Goal: Task Accomplishment & Management: Complete application form

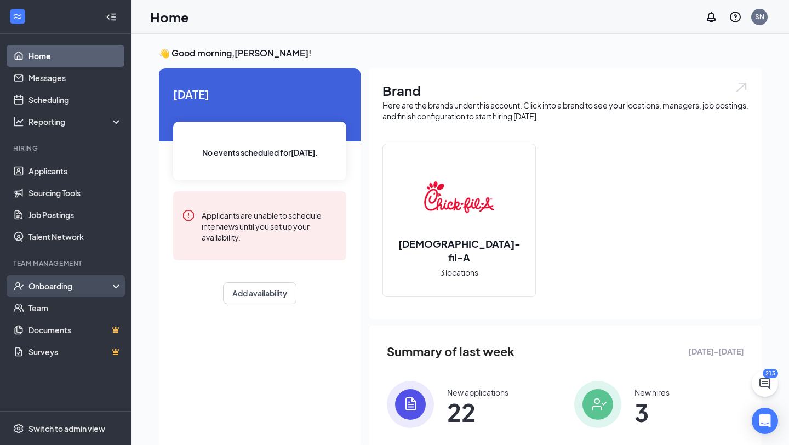
click at [67, 287] on div "Onboarding" at bounding box center [71, 286] width 84 height 11
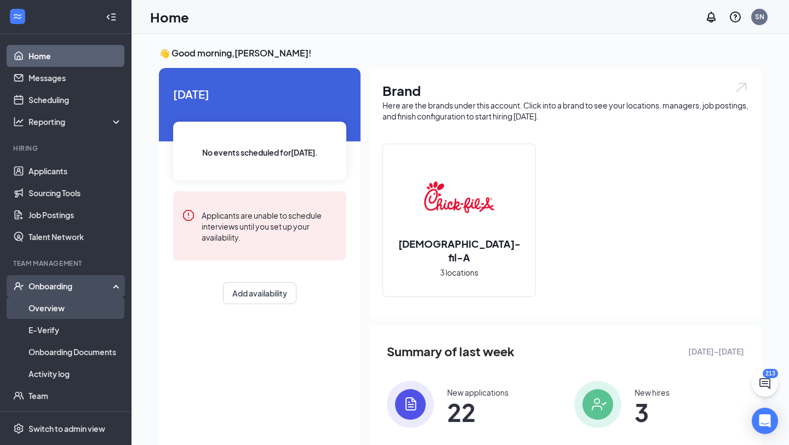
click at [60, 306] on link "Overview" at bounding box center [76, 308] width 94 height 22
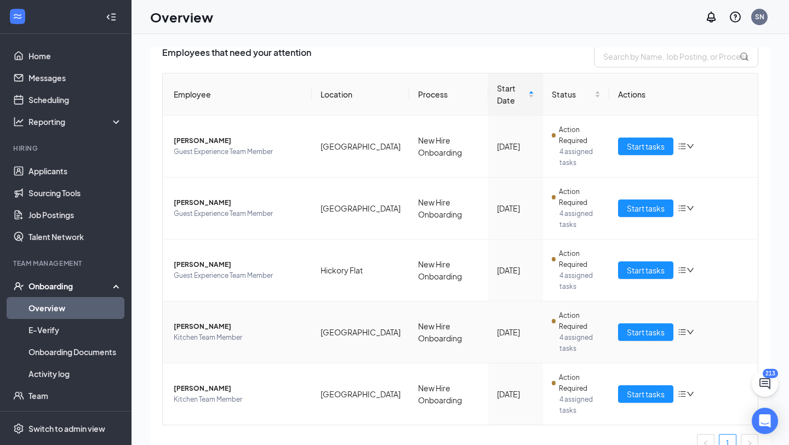
scroll to position [99, 0]
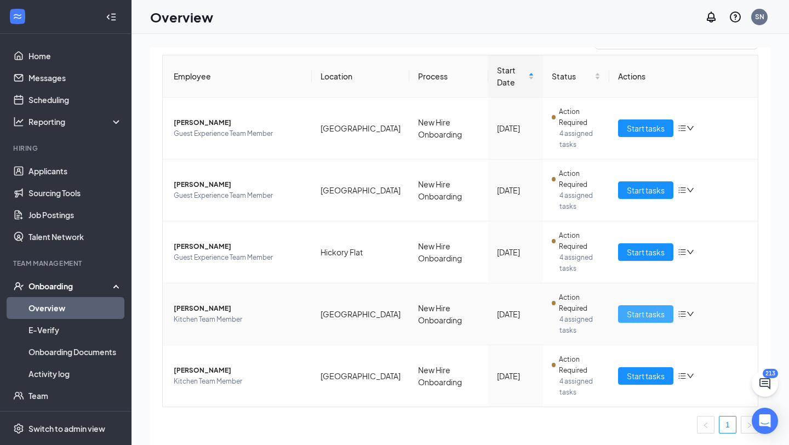
click at [640, 315] on span "Start tasks" at bounding box center [646, 314] width 38 height 12
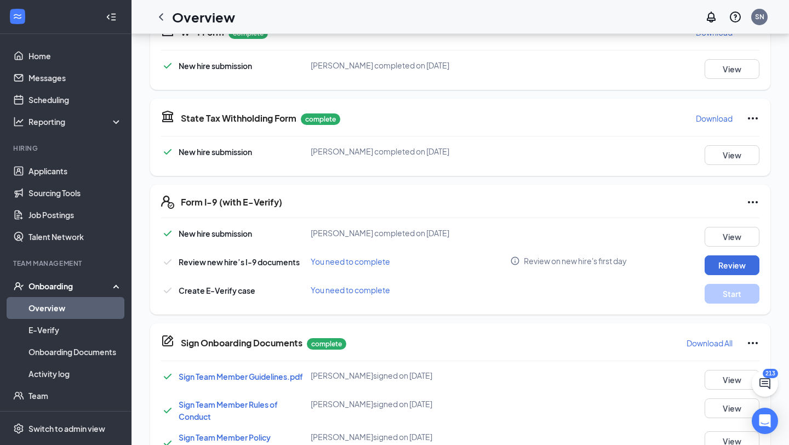
scroll to position [281, 0]
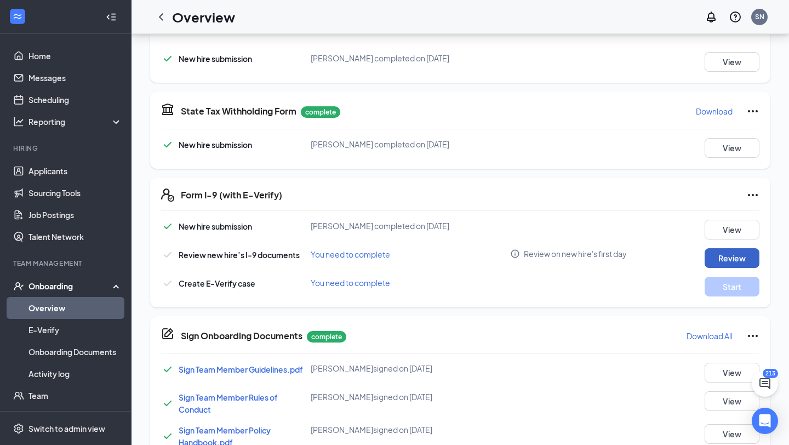
click at [714, 254] on button "Review" at bounding box center [732, 258] width 55 height 20
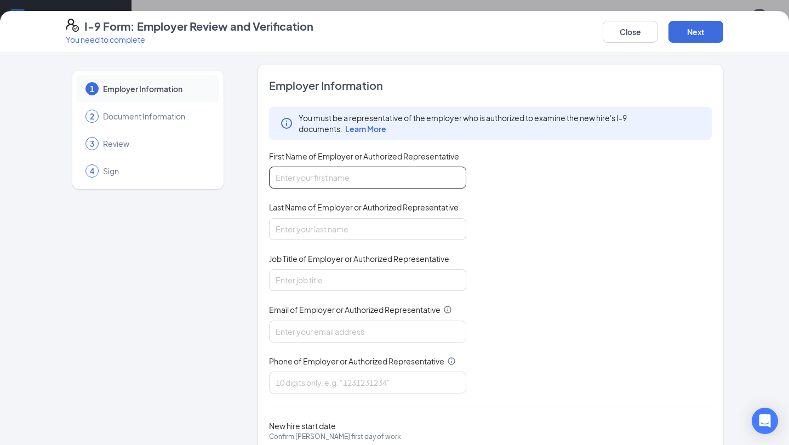
click at [423, 182] on input "First Name of Employer or Authorized Representative" at bounding box center [367, 178] width 197 height 22
type input "[PERSON_NAME]"
type input "HR Administrator"
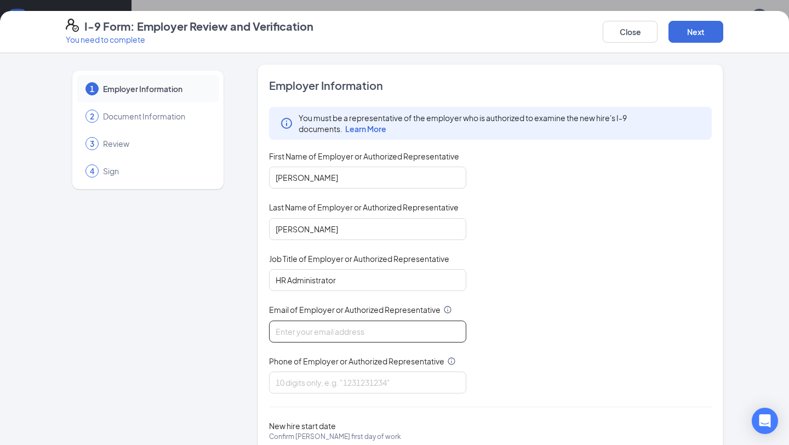
click at [354, 336] on input "Email of Employer or Authorized Representative" at bounding box center [367, 332] width 197 height 22
type input "[DOMAIN_NAME][EMAIL_ADDRESS][DOMAIN_NAME]"
click at [336, 381] on input "Phone of Employer or Authorized Representative" at bounding box center [367, 383] width 197 height 22
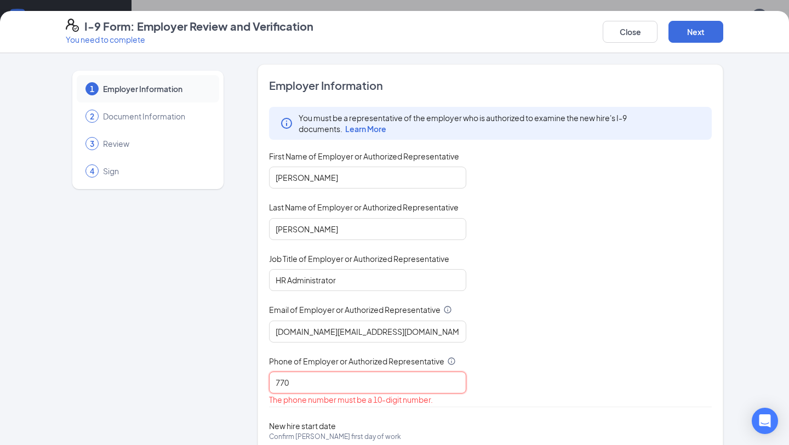
type input "7704797146"
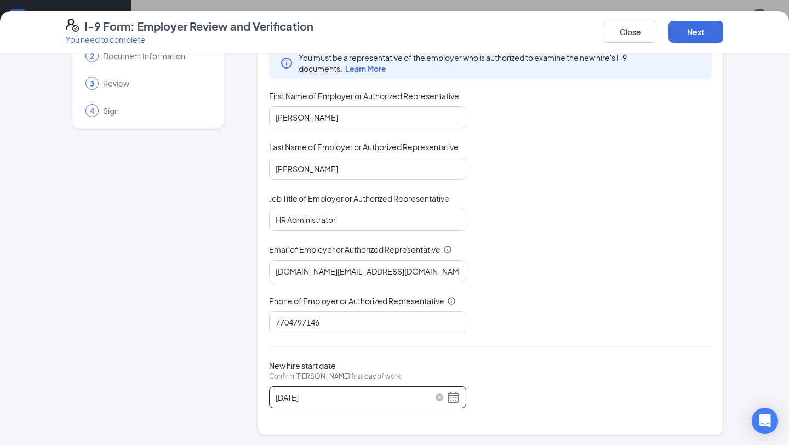
click at [453, 401] on div "[DATE]" at bounding box center [368, 397] width 184 height 13
click at [292, 420] on span "button" at bounding box center [291, 421] width 5 height 5
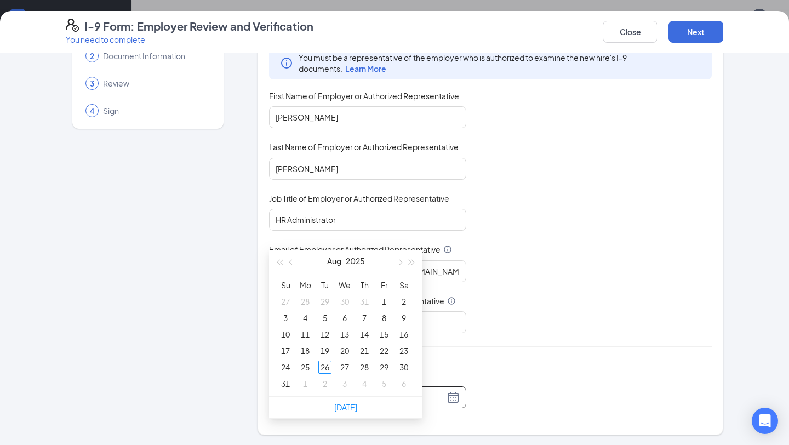
scroll to position [446, 0]
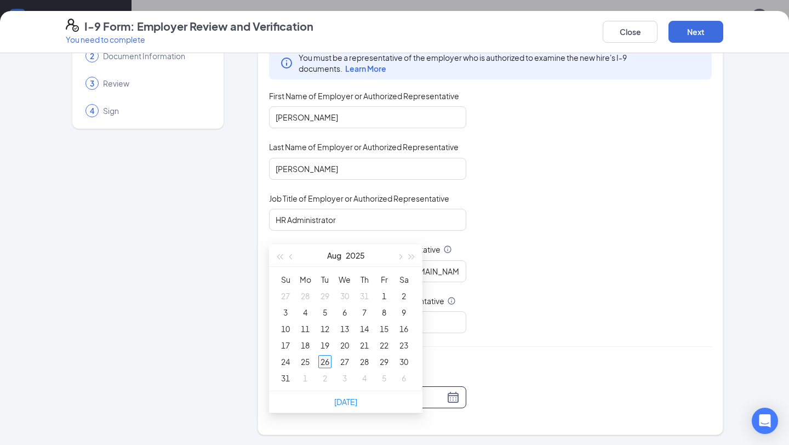
type input "[DATE]"
click at [325, 362] on div "26" at bounding box center [325, 361] width 13 height 13
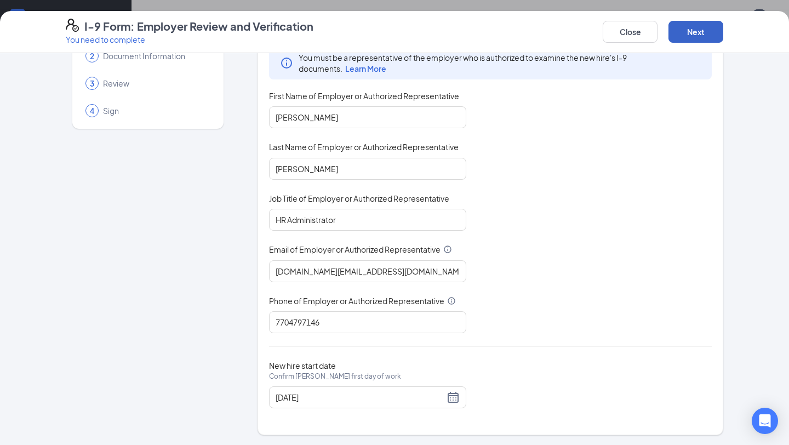
click at [699, 35] on button "Next" at bounding box center [696, 32] width 55 height 22
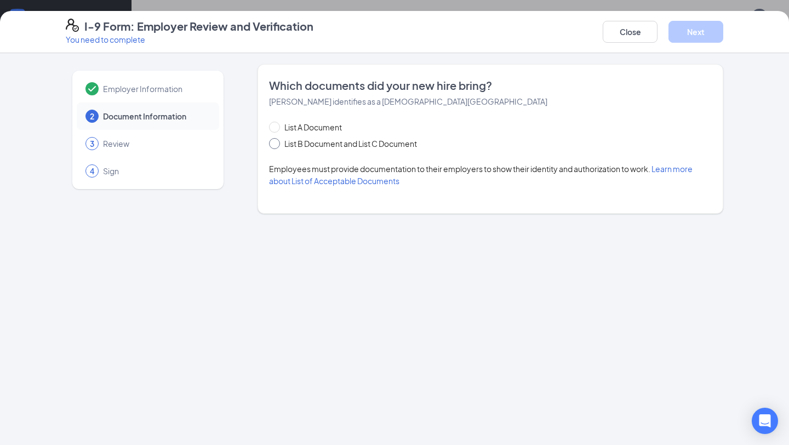
click at [276, 142] on input "List B Document and List C Document" at bounding box center [273, 142] width 8 height 8
radio input "true"
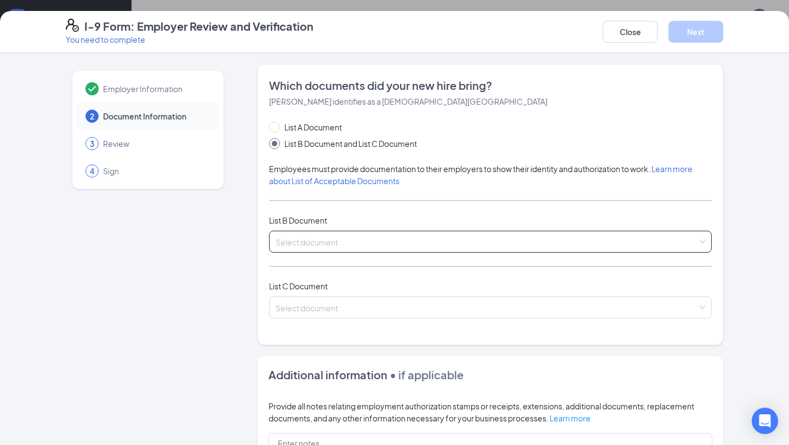
click at [290, 241] on input "search" at bounding box center [487, 239] width 422 height 16
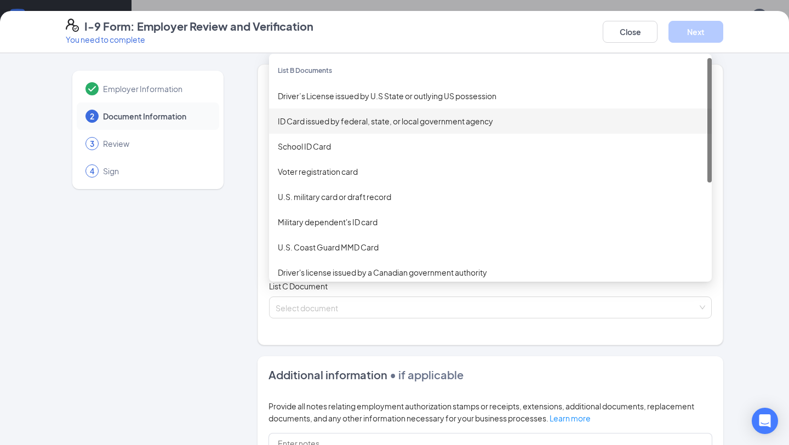
click at [333, 121] on div "ID Card issued by federal, state, or local government agency" at bounding box center [490, 121] width 425 height 12
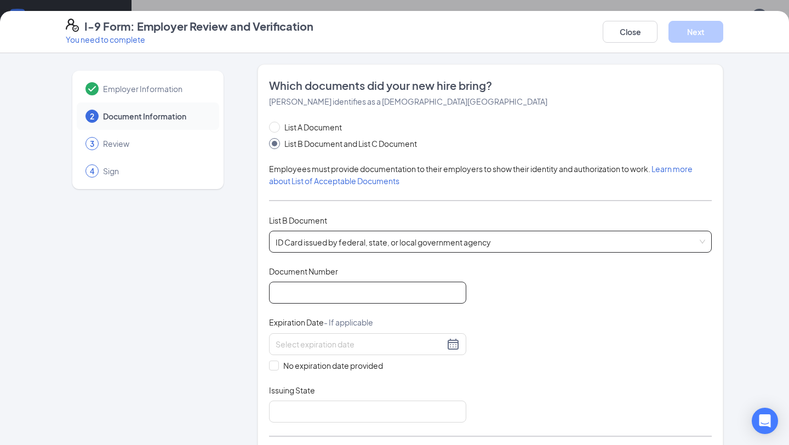
click at [301, 292] on input "Document Number" at bounding box center [367, 293] width 197 height 22
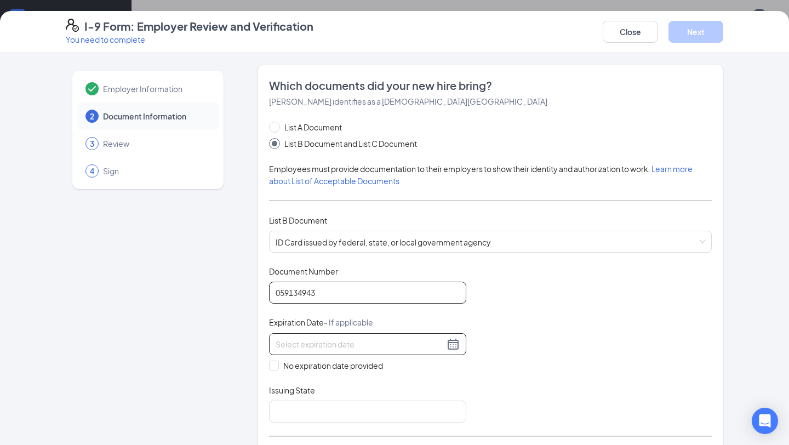
type input "059134943"
click at [287, 346] on input at bounding box center [360, 344] width 169 height 12
click at [355, 368] on button "2025" at bounding box center [355, 367] width 19 height 22
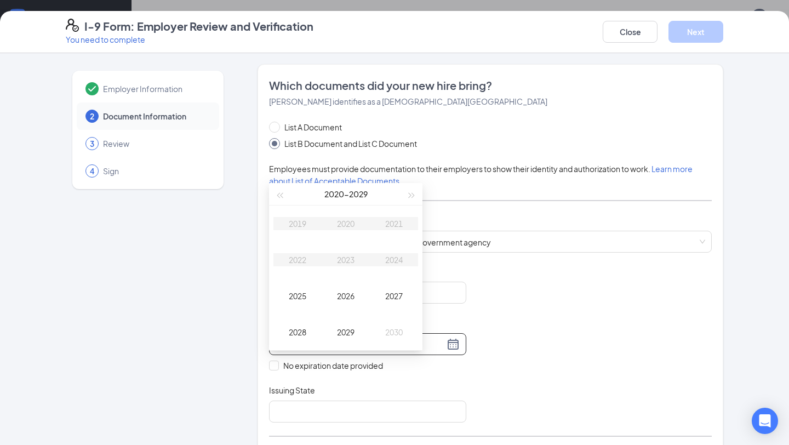
scroll to position [626, 0]
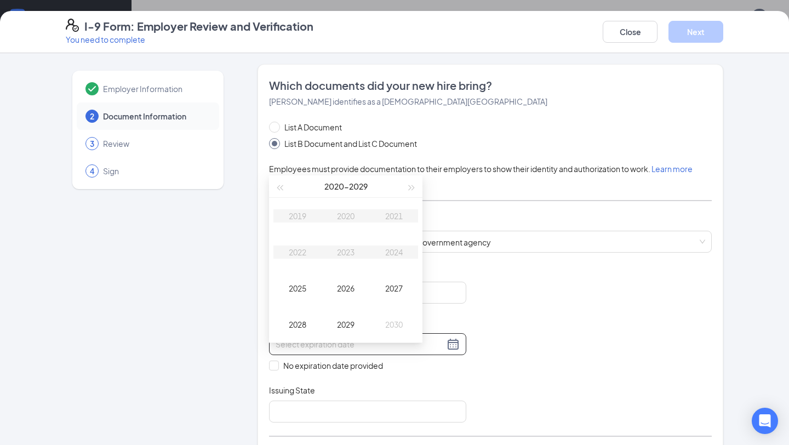
type input "[DATE]"
click at [410, 189] on span "button" at bounding box center [412, 187] width 5 height 5
click at [348, 215] on div "2030" at bounding box center [346, 215] width 33 height 13
type input "[DATE]"
click at [394, 326] on div "Dec" at bounding box center [394, 324] width 33 height 13
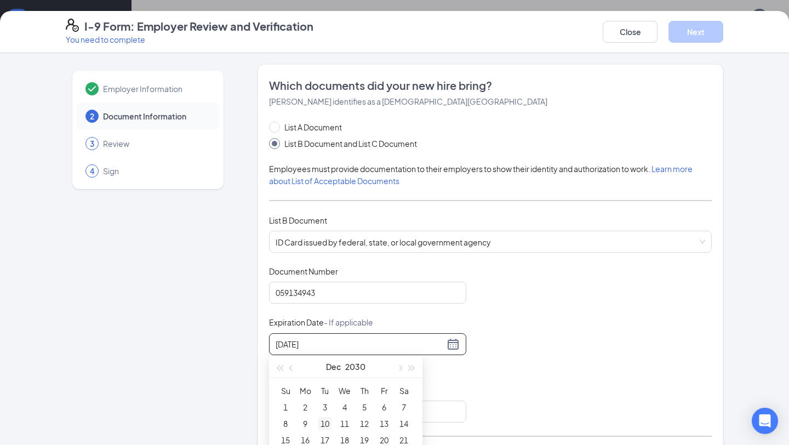
type input "[DATE]"
click at [325, 425] on div "10" at bounding box center [325, 423] width 13 height 13
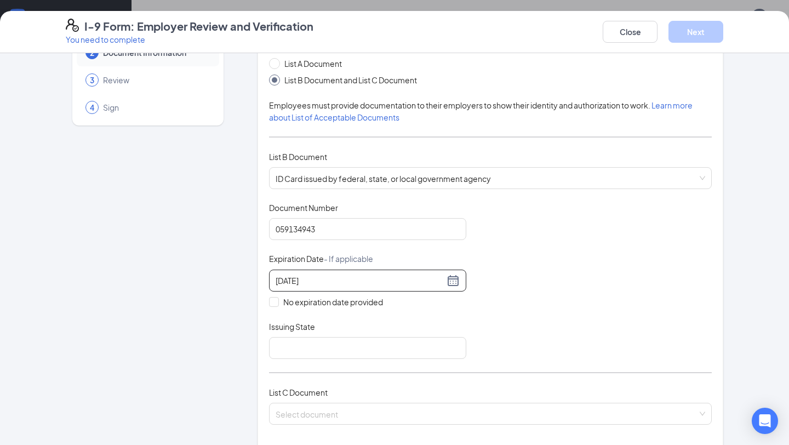
scroll to position [87, 0]
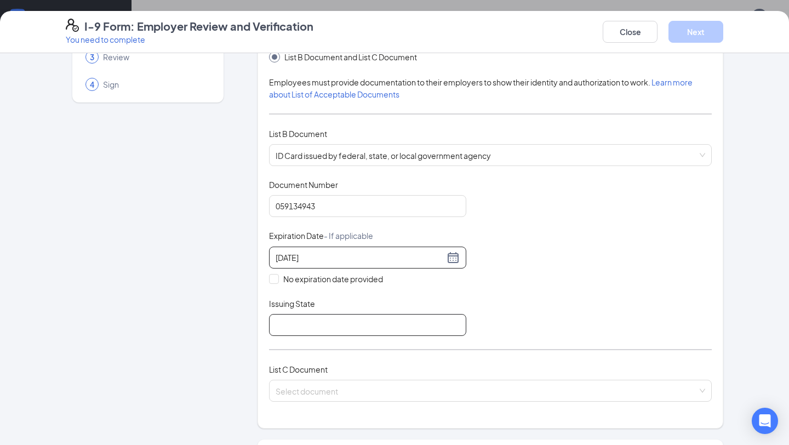
click at [350, 325] on input "Issuing State" at bounding box center [367, 325] width 197 height 22
type input "GA"
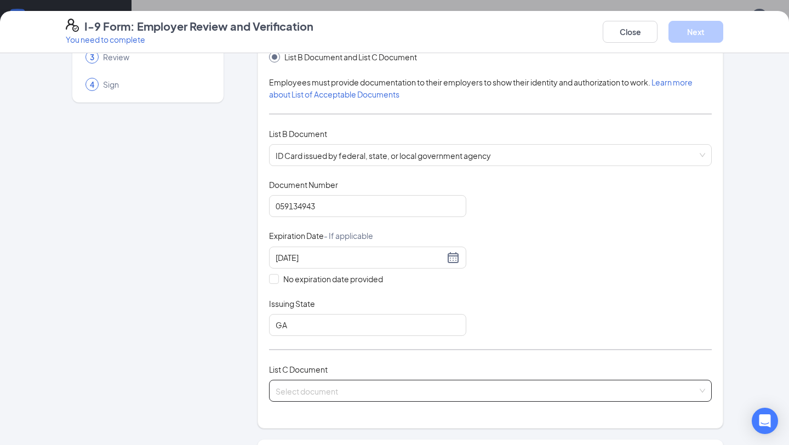
click at [376, 390] on input "search" at bounding box center [487, 388] width 422 height 16
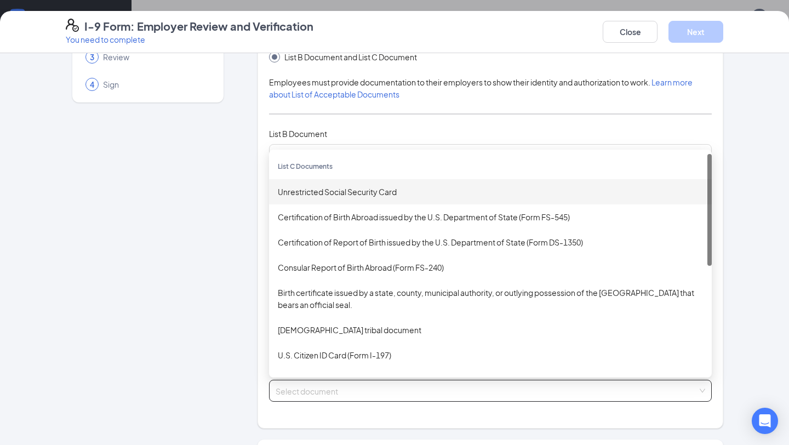
click at [364, 192] on div "Unrestricted Social Security Card" at bounding box center [490, 192] width 425 height 12
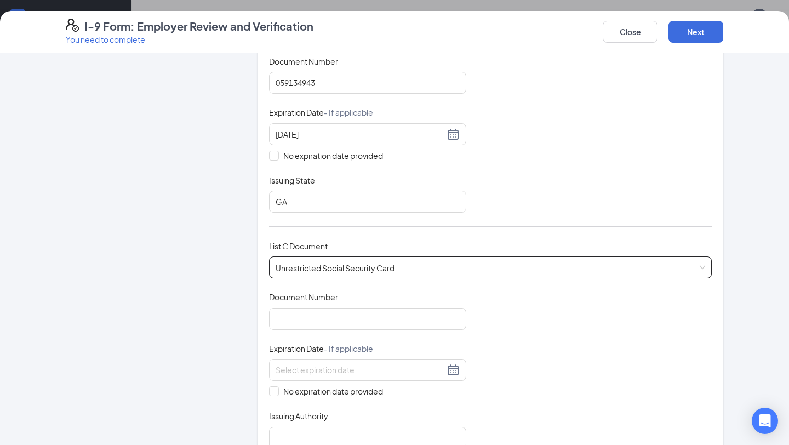
scroll to position [253, 0]
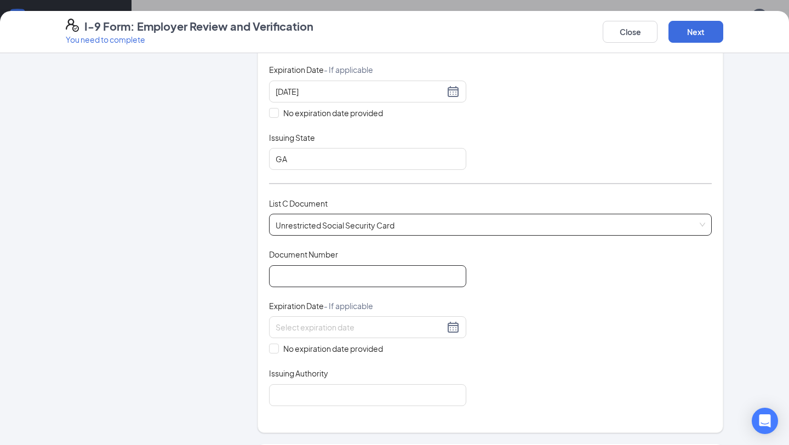
click at [310, 272] on input "Document Number" at bounding box center [367, 276] width 197 height 22
type input "630462055"
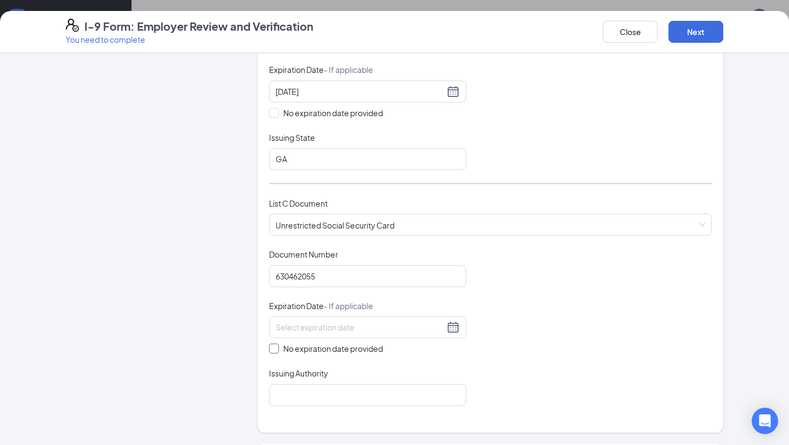
click at [269, 346] on input "No expiration date provided" at bounding box center [273, 348] width 8 height 8
checkbox input "true"
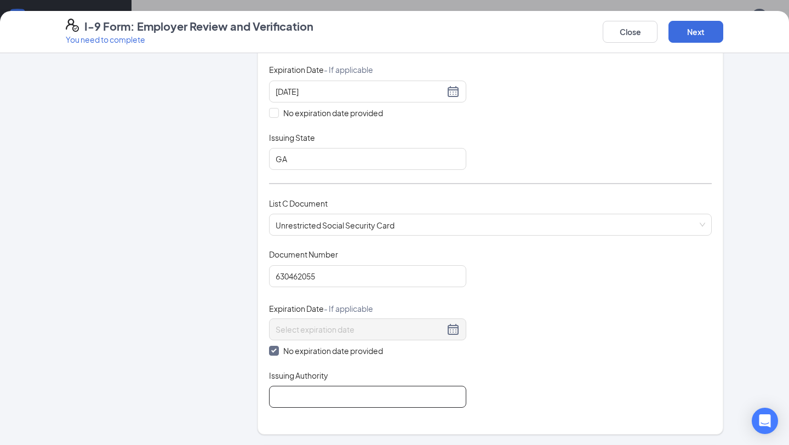
click at [293, 393] on input "Issuing Authority" at bounding box center [367, 397] width 197 height 22
type input "SSA"
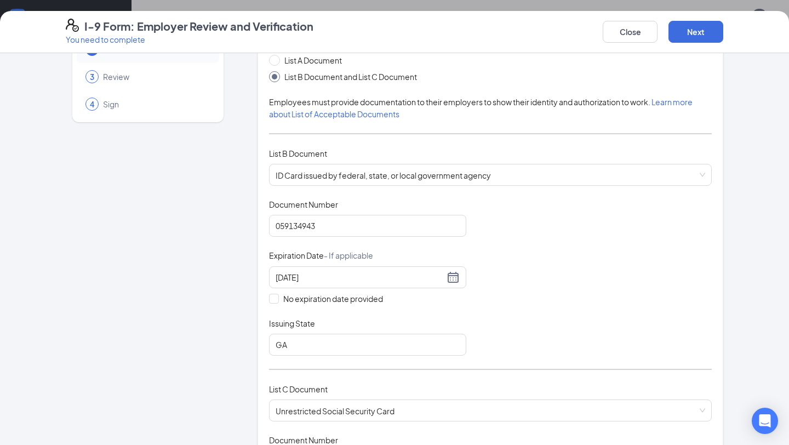
scroll to position [0, 0]
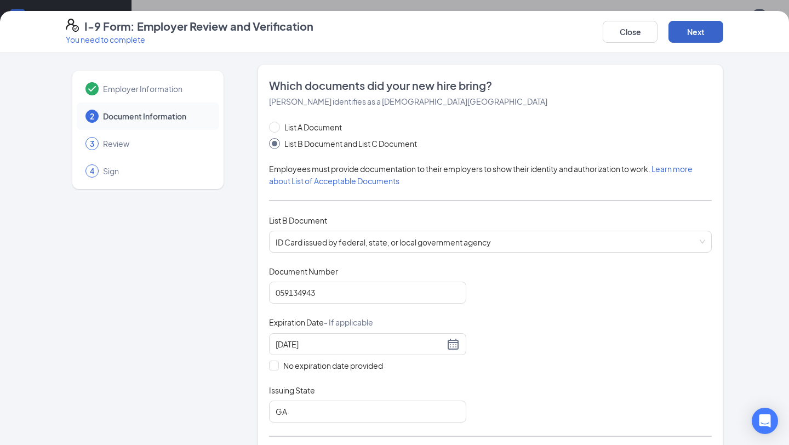
click at [700, 37] on button "Next" at bounding box center [696, 32] width 55 height 22
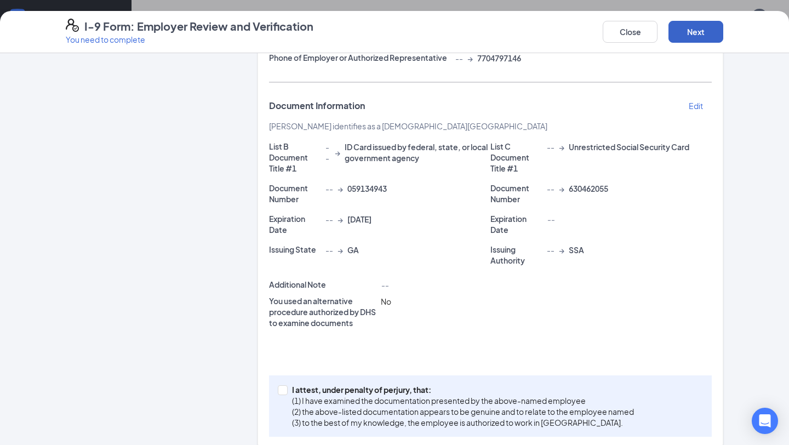
scroll to position [217, 0]
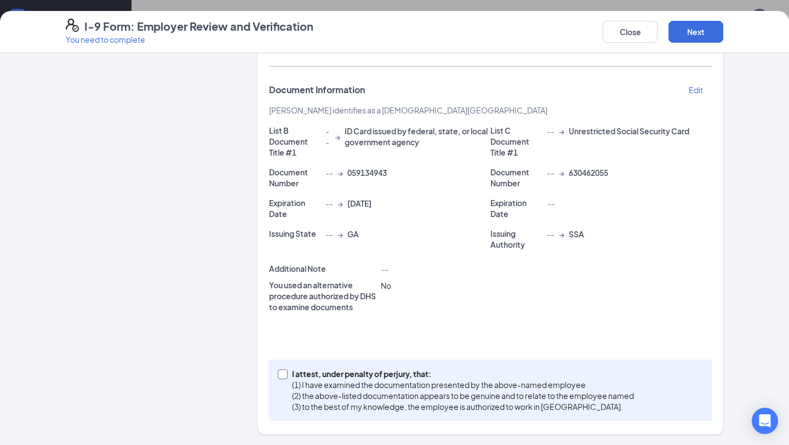
click at [283, 377] on span at bounding box center [283, 375] width 10 height 10
click at [283, 377] on input "I attest, under penalty of [PERSON_NAME], that: (1) I have examined the documen…" at bounding box center [282, 374] width 8 height 8
checkbox input "true"
click at [694, 33] on button "Next" at bounding box center [696, 32] width 55 height 22
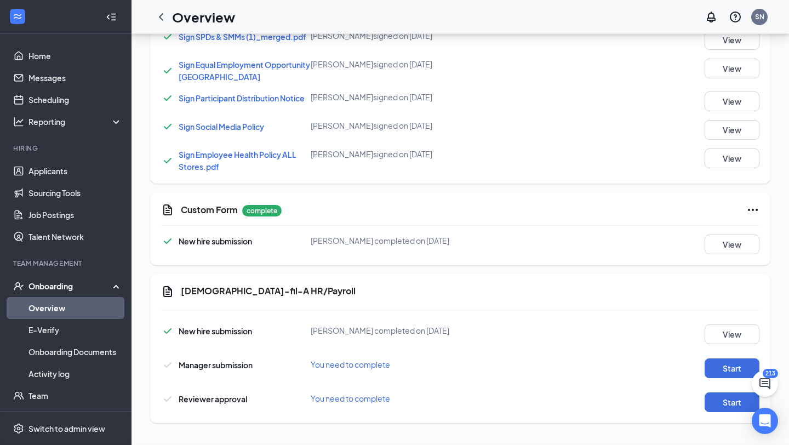
scroll to position [316, 0]
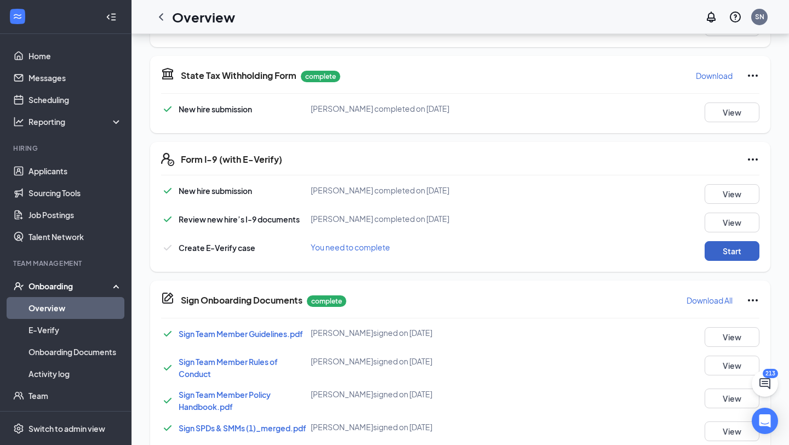
click at [735, 252] on button "Start" at bounding box center [732, 251] width 55 height 20
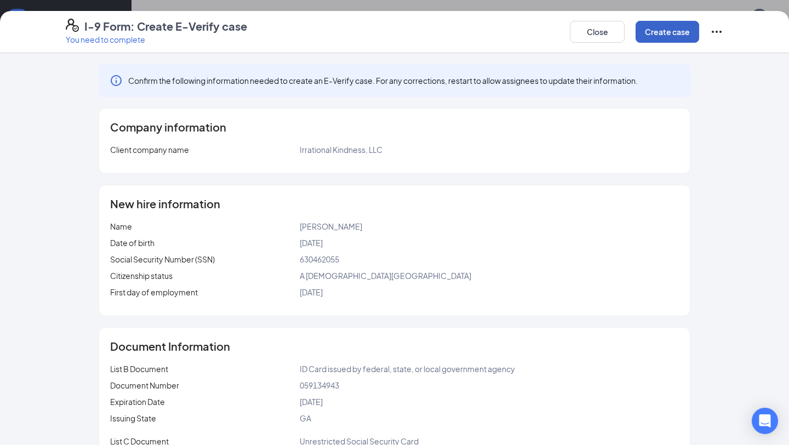
click at [669, 33] on button "Create case" at bounding box center [668, 32] width 64 height 22
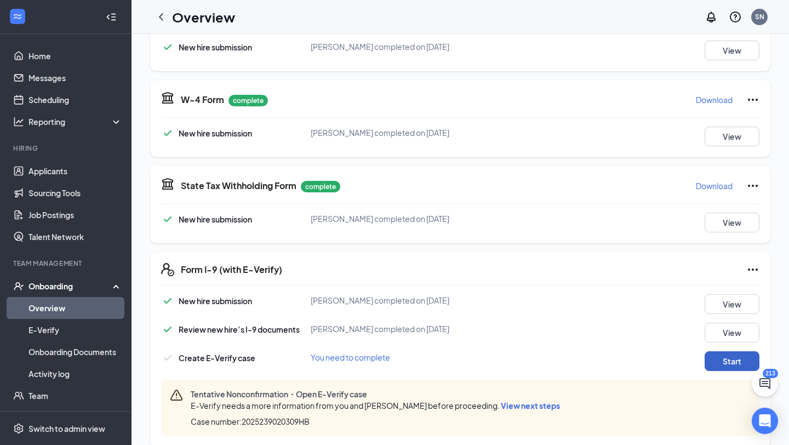
scroll to position [0, 0]
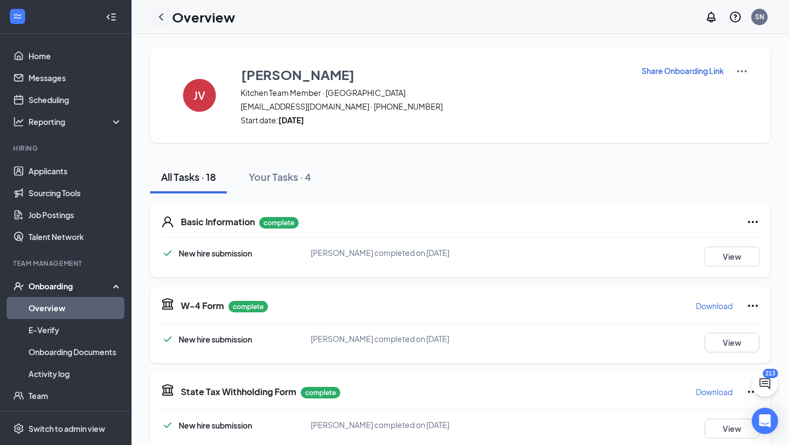
click at [159, 16] on icon "ChevronLeft" at bounding box center [161, 16] width 4 height 7
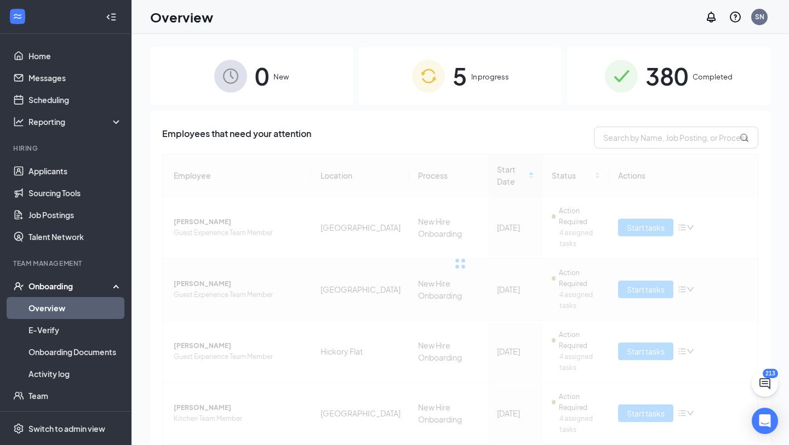
scroll to position [99, 0]
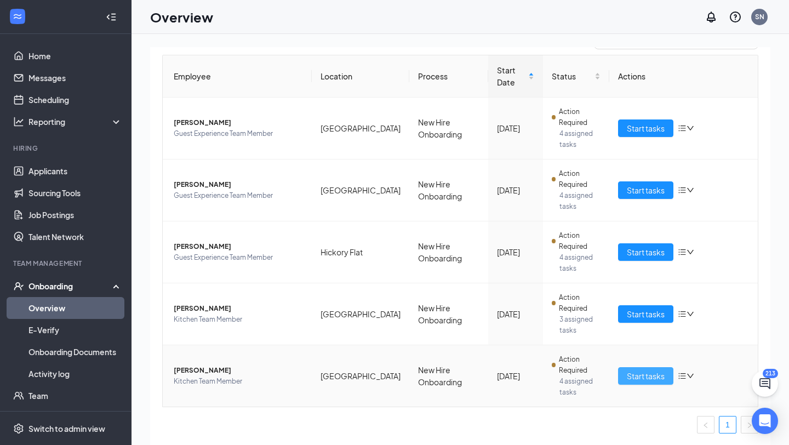
click at [641, 379] on span "Start tasks" at bounding box center [646, 376] width 38 height 12
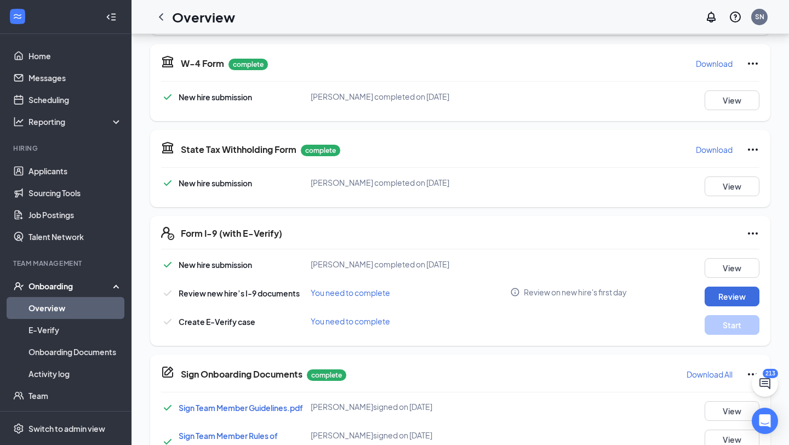
scroll to position [256, 0]
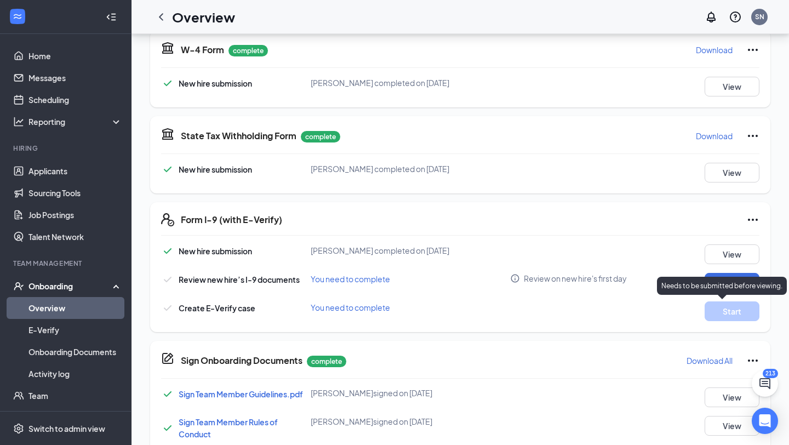
click at [720, 285] on p "Needs to be submitted before viewing." at bounding box center [722, 285] width 121 height 9
click at [723, 282] on button "Review" at bounding box center [732, 283] width 55 height 20
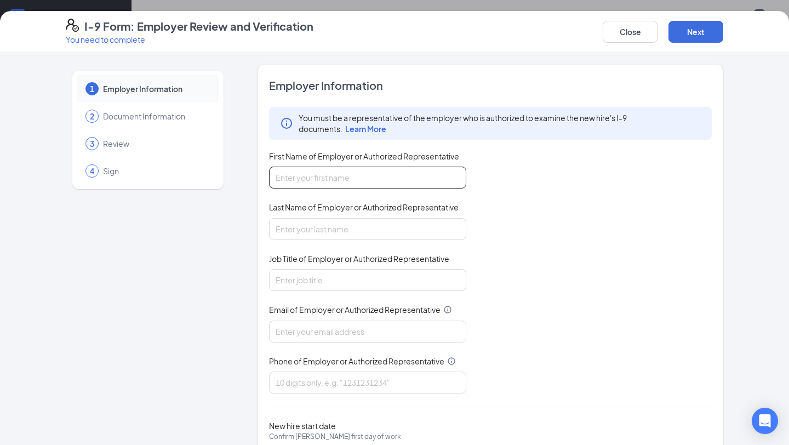
click at [417, 179] on input "First Name of Employer or Authorized Representative" at bounding box center [367, 178] width 197 height 22
type input "[PERSON_NAME]"
click at [289, 281] on input "Job Title of Employer or Authorized Representative" at bounding box center [367, 280] width 197 height 22
type input "HR Administrator"
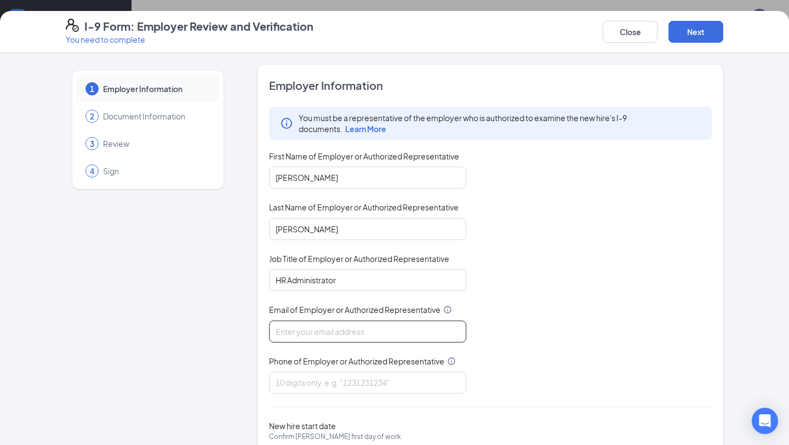
click at [328, 331] on input "Email of Employer or Authorized Representative" at bounding box center [367, 332] width 197 height 22
type input "[DOMAIN_NAME][EMAIL_ADDRESS][DOMAIN_NAME]"
click at [345, 383] on input "Phone of Employer or Authorized Representative" at bounding box center [367, 383] width 197 height 22
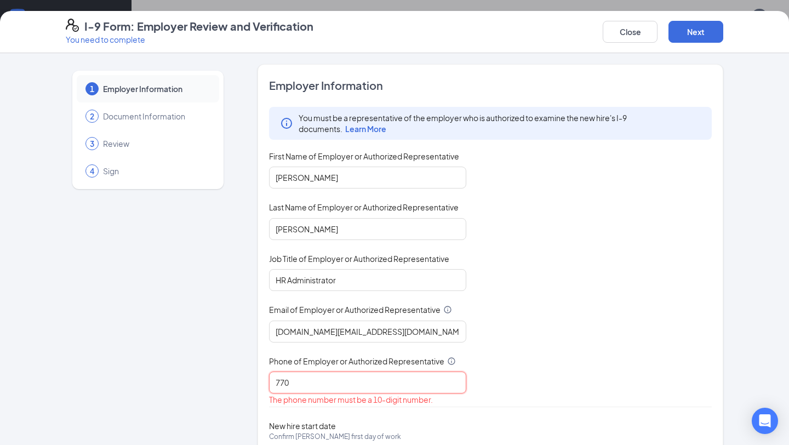
type input "7704797146"
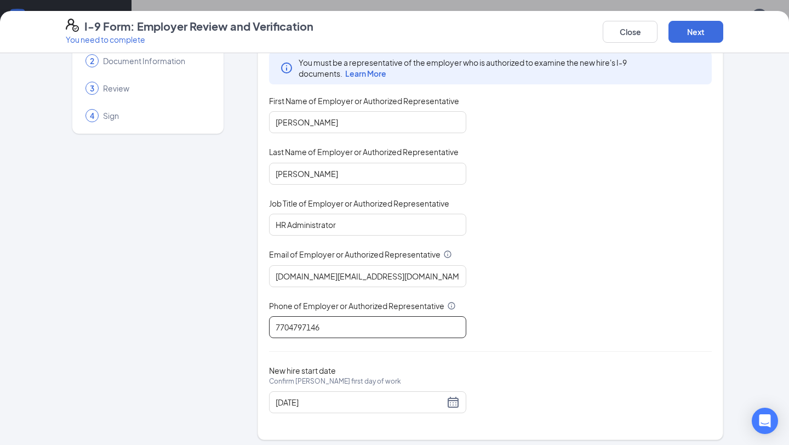
scroll to position [60, 0]
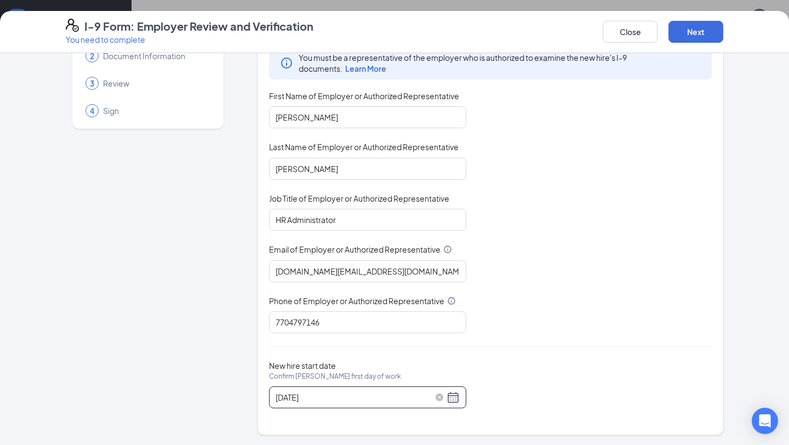
click at [453, 399] on div "[DATE]" at bounding box center [368, 397] width 184 height 13
click at [291, 421] on span "button" at bounding box center [291, 421] width 5 height 5
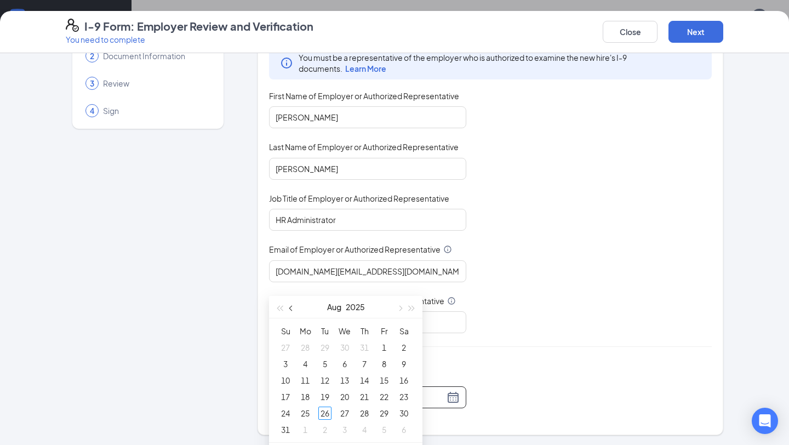
scroll to position [379, 0]
type input "[DATE]"
click at [324, 406] on div "26" at bounding box center [325, 403] width 13 height 13
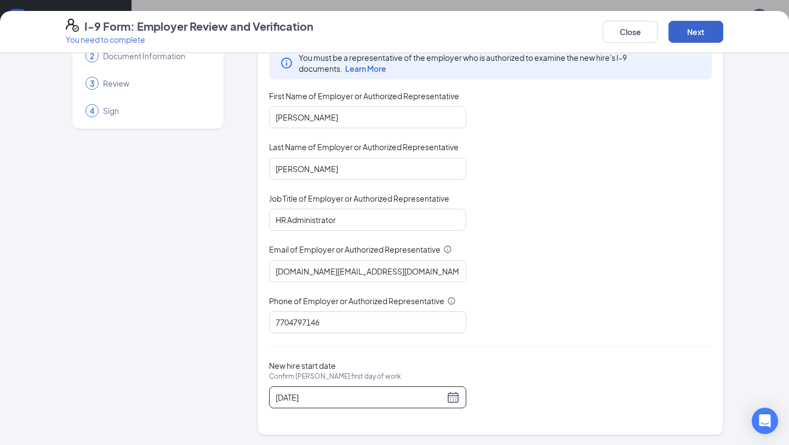
click at [708, 31] on button "Next" at bounding box center [696, 32] width 55 height 22
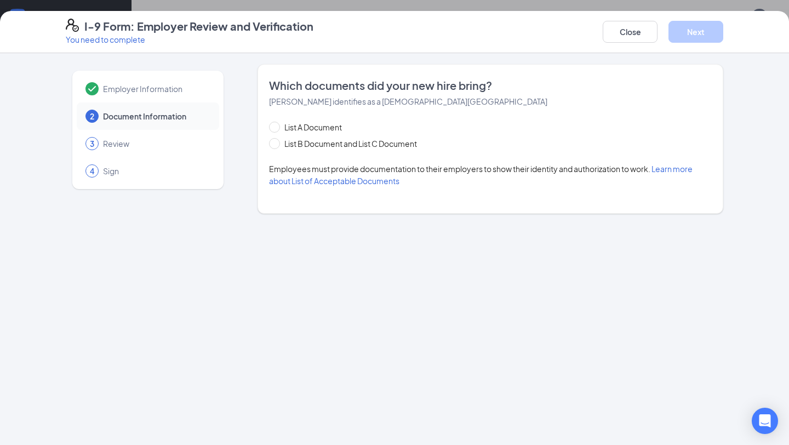
scroll to position [0, 0]
click at [272, 144] on input "List B Document and List C Document" at bounding box center [273, 142] width 8 height 8
radio input "true"
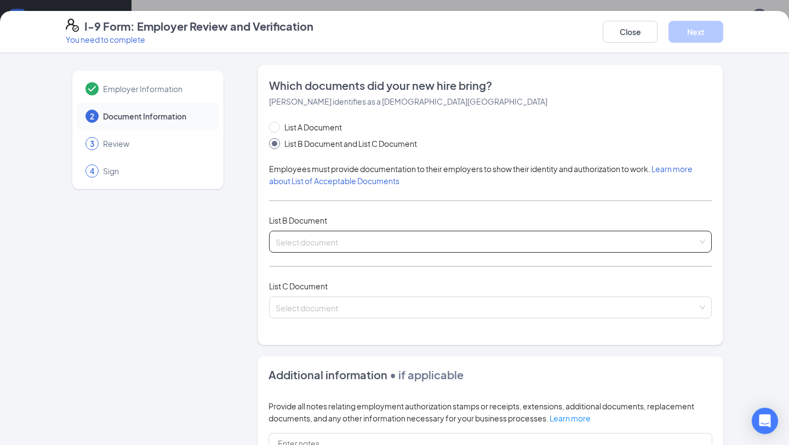
click at [293, 237] on input "search" at bounding box center [487, 239] width 422 height 16
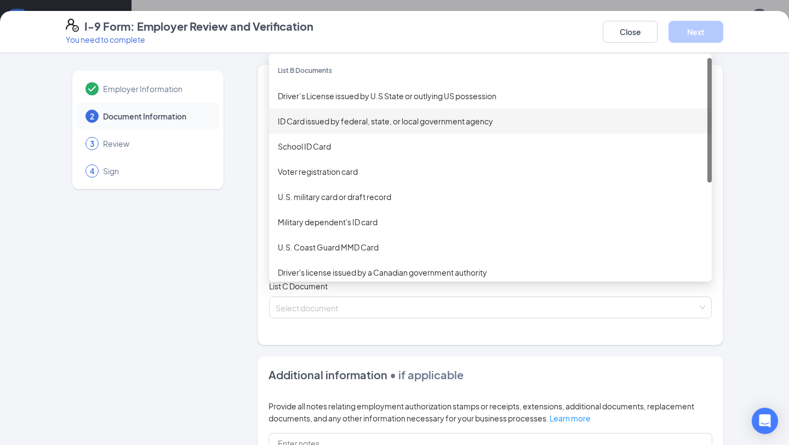
click at [326, 117] on div "ID Card issued by federal, state, or local government agency" at bounding box center [490, 121] width 425 height 12
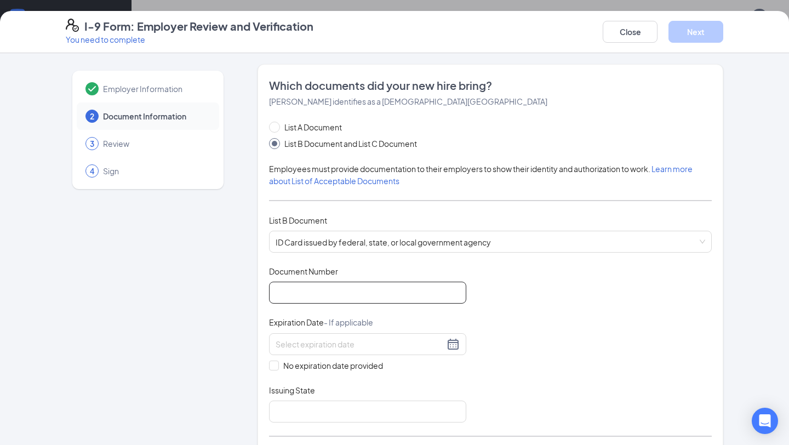
click at [293, 290] on input "Document Number" at bounding box center [367, 293] width 197 height 22
type input "062378654"
click at [286, 345] on input at bounding box center [360, 344] width 169 height 12
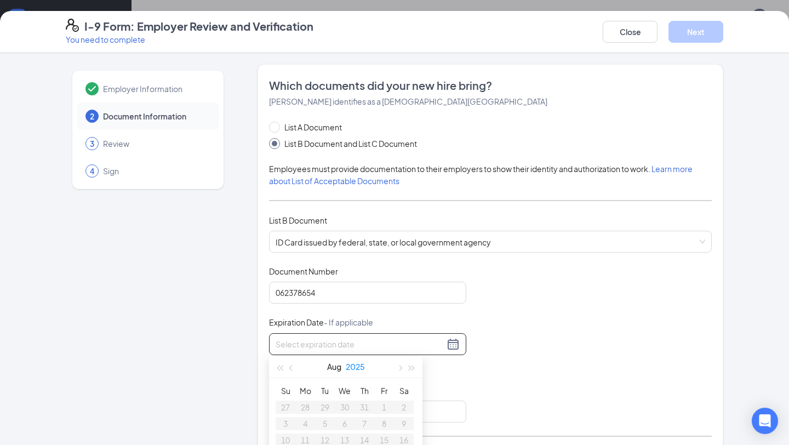
click at [359, 367] on button "2025" at bounding box center [355, 367] width 19 height 22
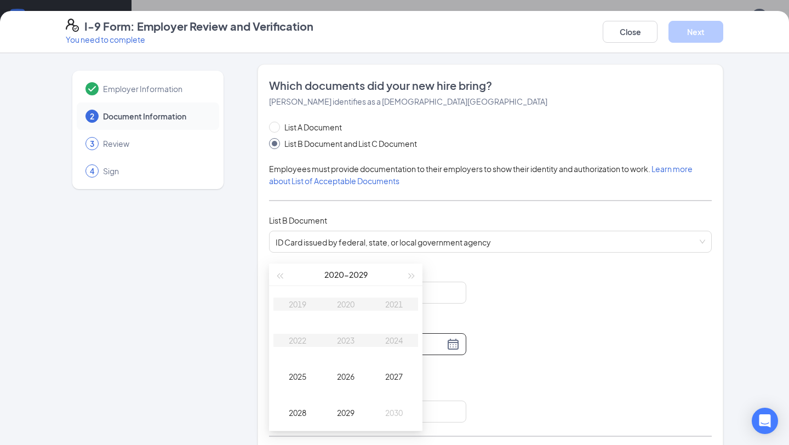
scroll to position [488, 0]
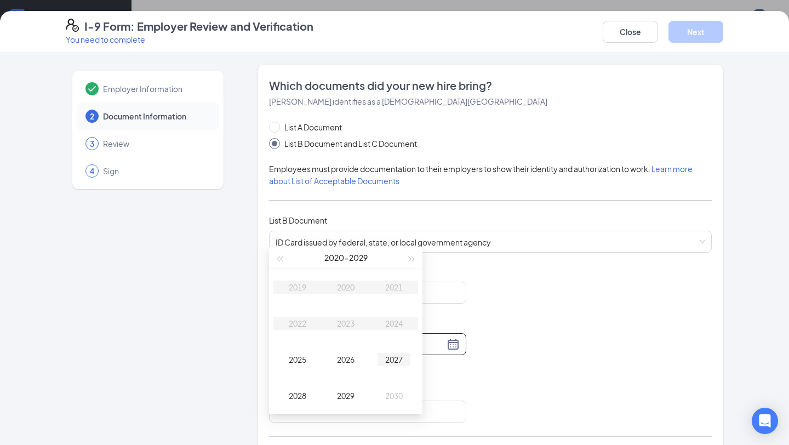
click at [393, 356] on div "2027" at bounding box center [394, 359] width 33 height 13
type input "[DATE]"
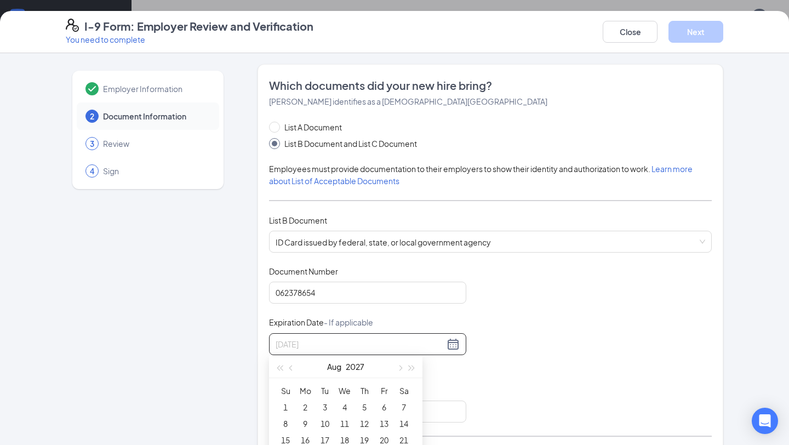
type input "[DATE]"
click at [334, 366] on button "Aug" at bounding box center [334, 367] width 14 height 22
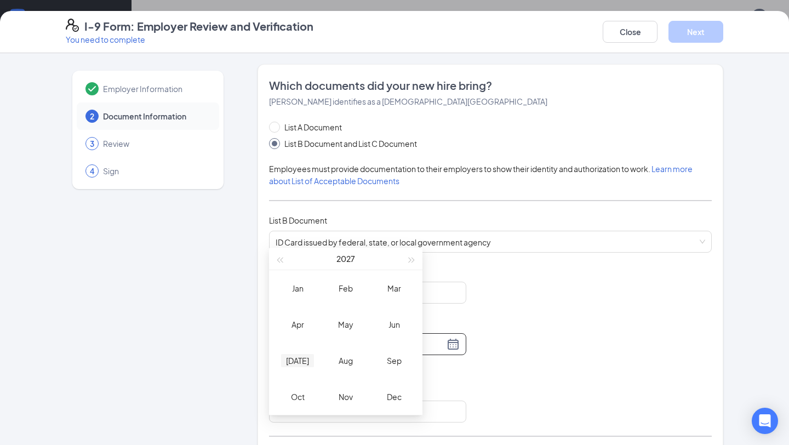
scroll to position [603, 0]
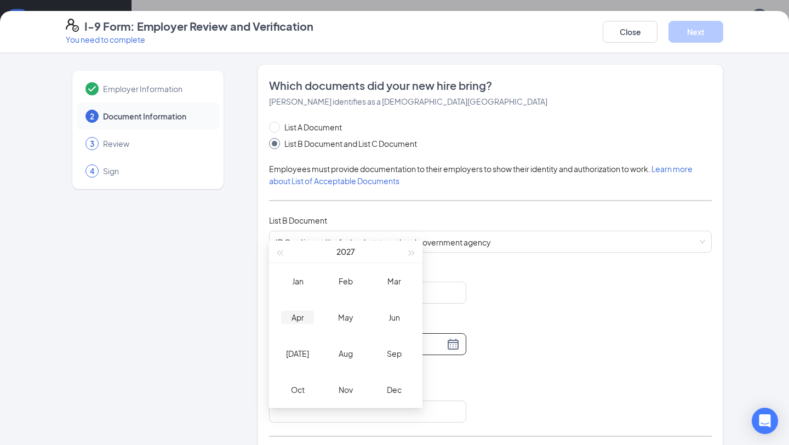
click at [295, 315] on div "Apr" at bounding box center [297, 317] width 33 height 13
type input "[DATE]"
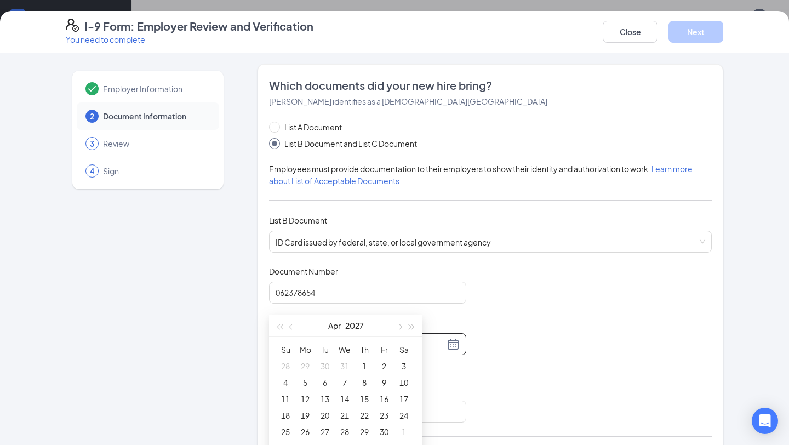
scroll to position [664, 0]
type input "[DATE]"
click at [285, 396] on div "18" at bounding box center [285, 395] width 13 height 13
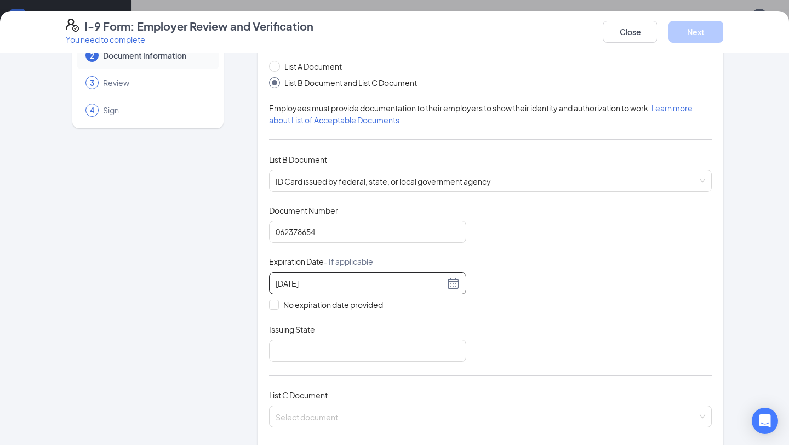
scroll to position [96, 0]
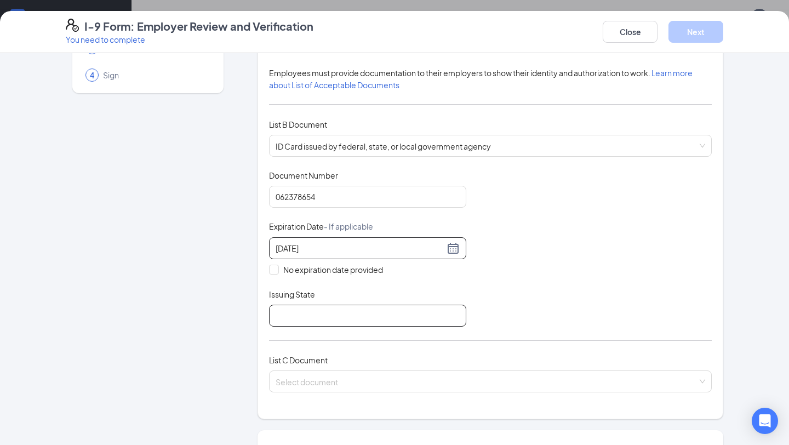
click at [357, 314] on input "Issuing State" at bounding box center [367, 316] width 197 height 22
type input "GA"
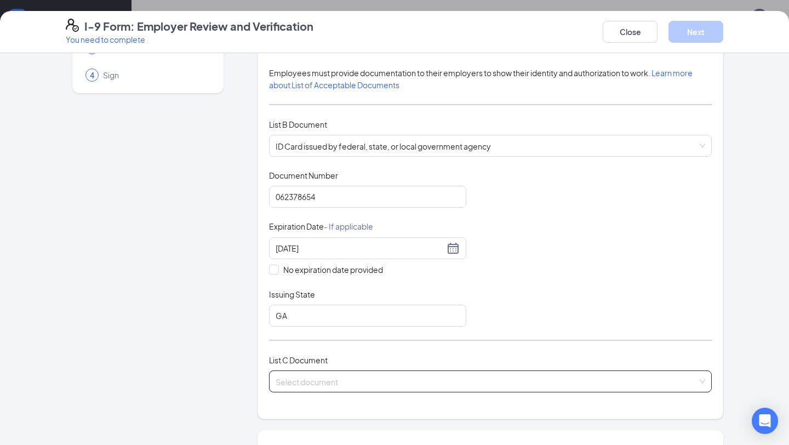
click at [332, 379] on input "search" at bounding box center [487, 379] width 422 height 16
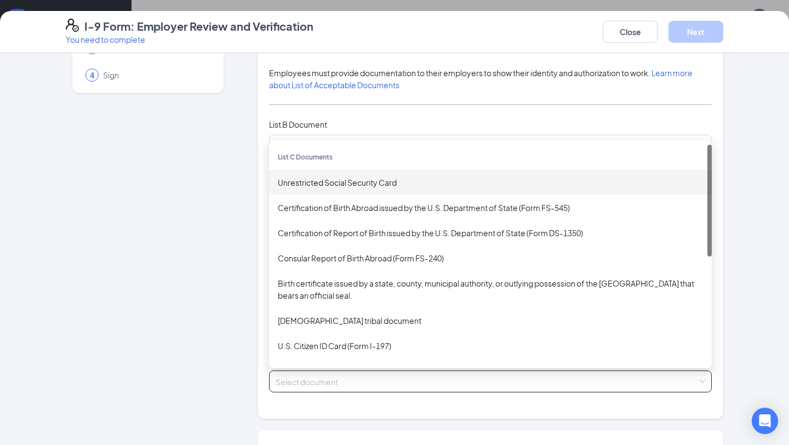
click at [363, 183] on div "Unrestricted Social Security Card" at bounding box center [490, 183] width 425 height 12
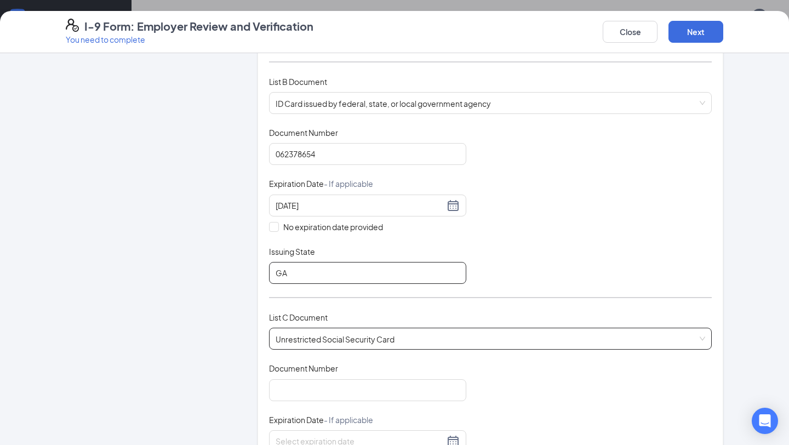
scroll to position [184, 0]
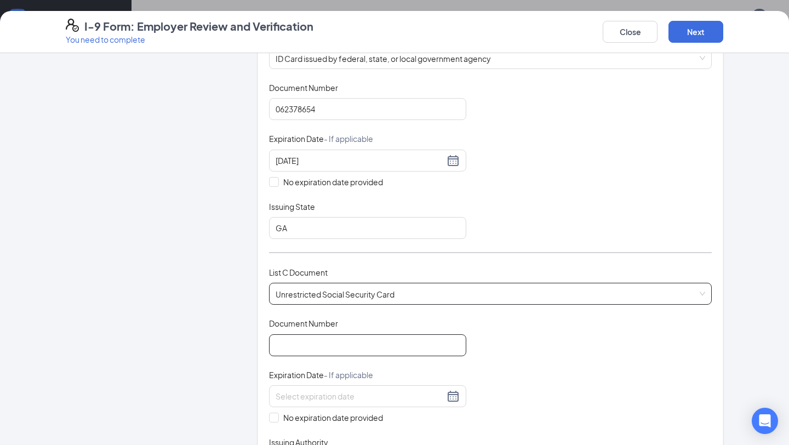
click at [313, 344] on input "Document Number" at bounding box center [367, 345] width 197 height 22
type input "631548193"
click at [279, 413] on span at bounding box center [274, 418] width 10 height 10
click at [277, 413] on input "No expiration date provided" at bounding box center [273, 417] width 8 height 8
checkbox input "true"
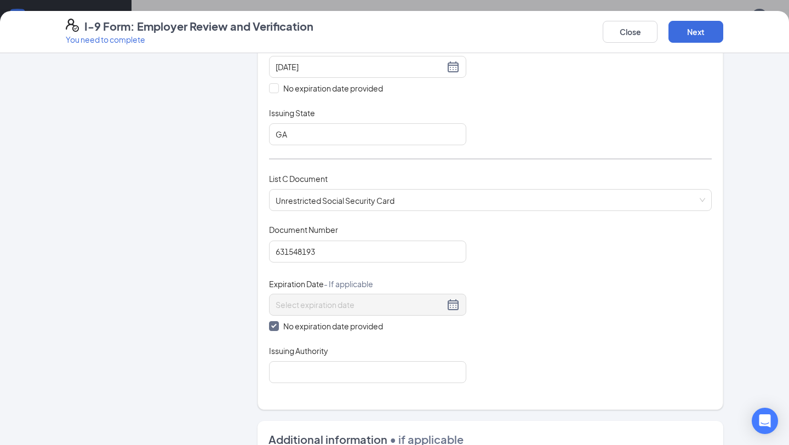
scroll to position [347, 0]
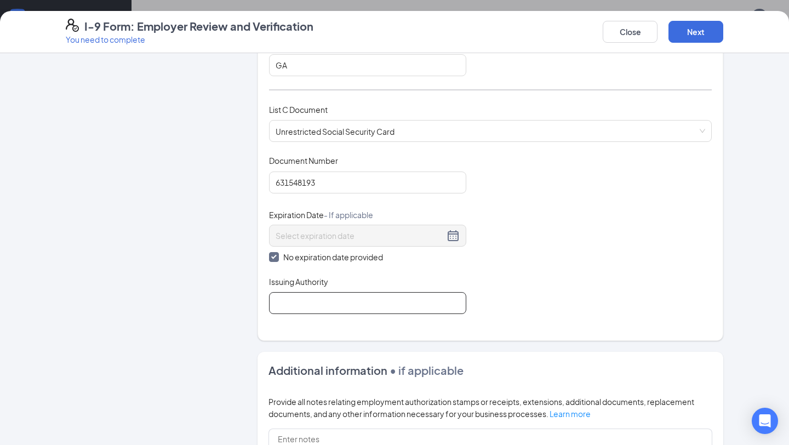
click at [314, 303] on input "Issuing Authority" at bounding box center [367, 303] width 197 height 22
type input "SSA"
click at [697, 27] on button "Next" at bounding box center [696, 32] width 55 height 22
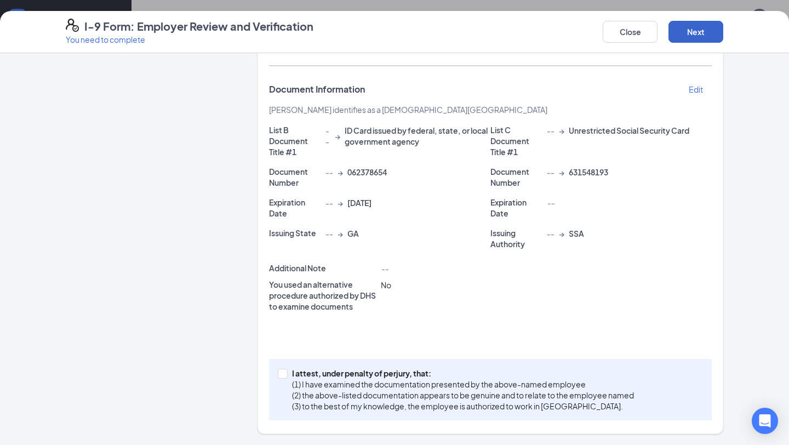
scroll to position [217, 0]
click at [280, 375] on input "I attest, under penalty of [PERSON_NAME], that: (1) I have examined the documen…" at bounding box center [282, 374] width 8 height 8
checkbox input "true"
click at [695, 26] on button "Next" at bounding box center [696, 32] width 55 height 22
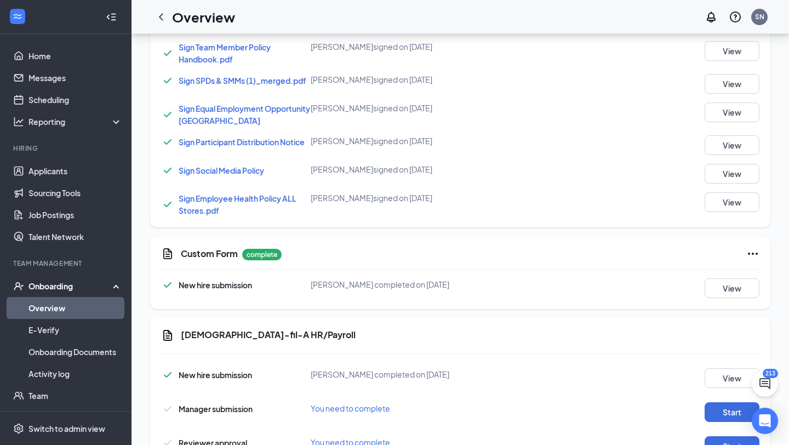
scroll to position [316, 0]
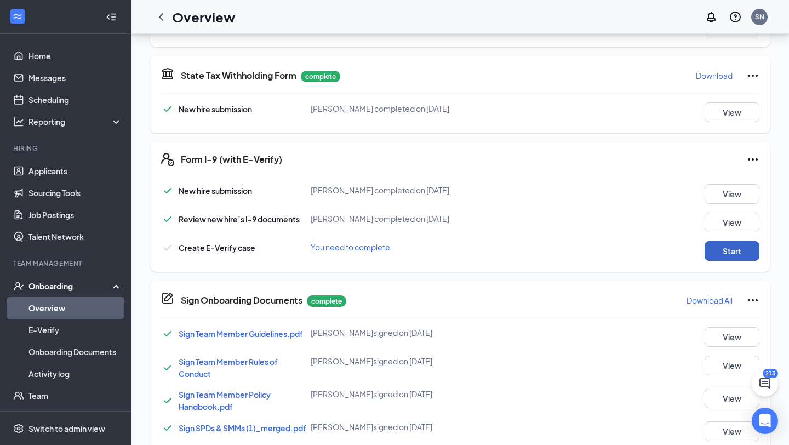
click at [733, 249] on button "Start" at bounding box center [732, 251] width 55 height 20
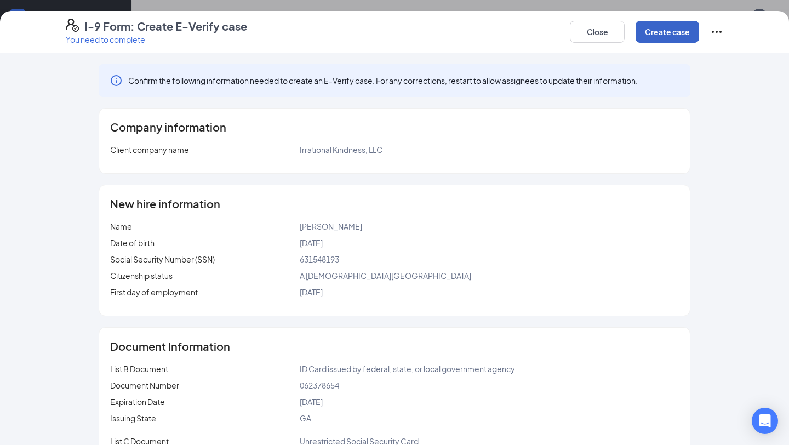
click at [669, 34] on button "Create case" at bounding box center [668, 32] width 64 height 22
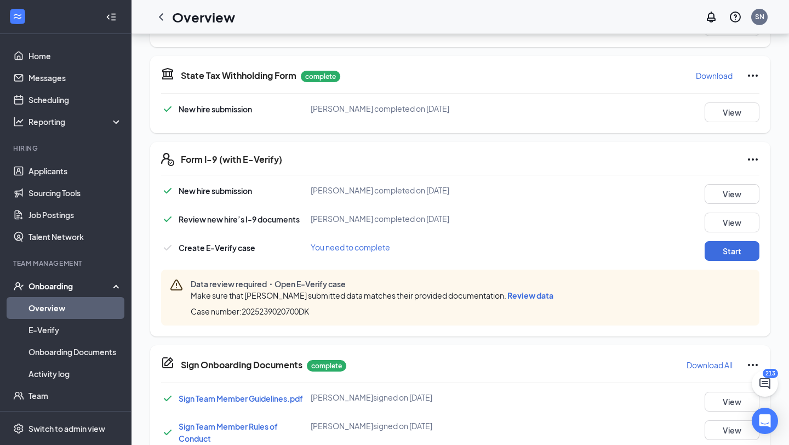
click at [522, 293] on span "Review data" at bounding box center [531, 296] width 46 height 10
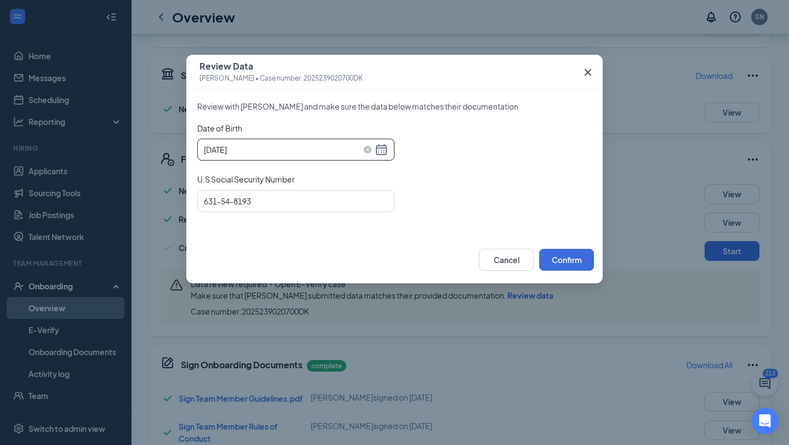
click at [382, 149] on div "[DATE]" at bounding box center [296, 149] width 184 height 13
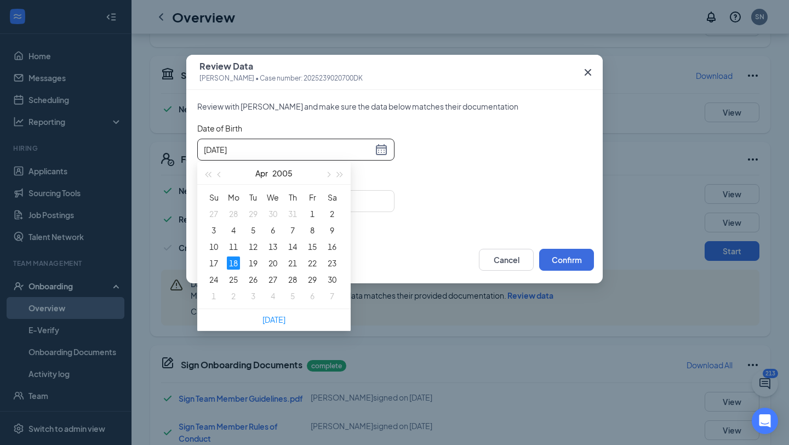
type input "[DATE]"
click at [234, 265] on div "18" at bounding box center [233, 263] width 13 height 13
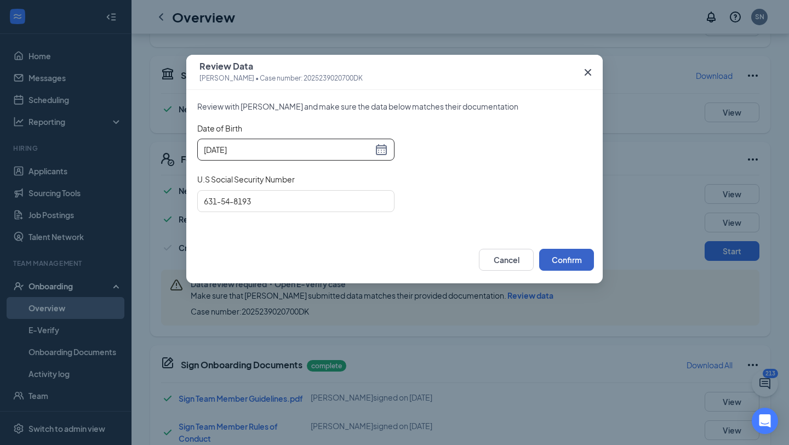
click at [563, 262] on button "Confirm" at bounding box center [566, 260] width 55 height 22
